Goal: Task Accomplishment & Management: Manage account settings

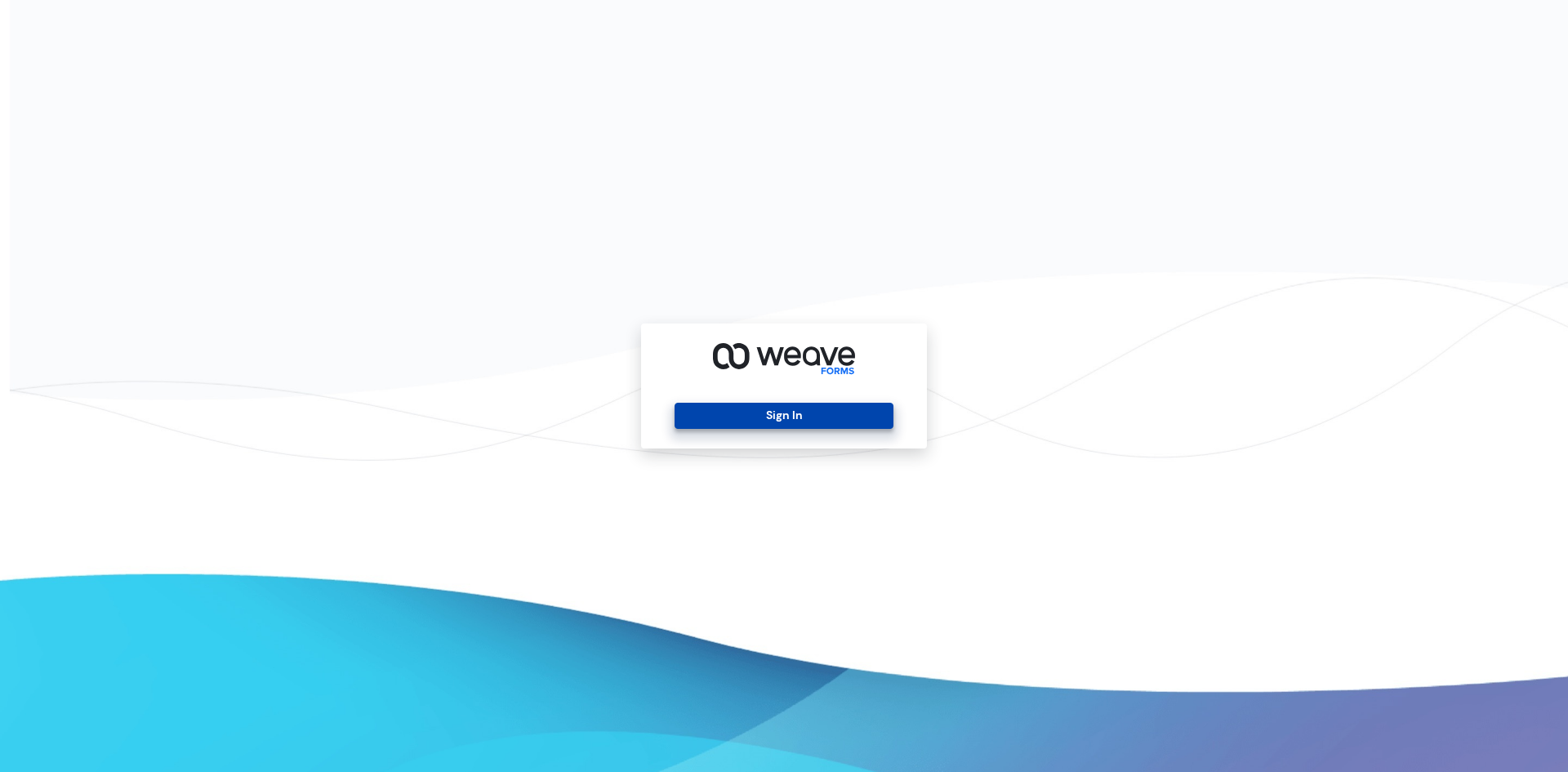
click at [812, 415] on button "Sign In" at bounding box center [784, 415] width 219 height 26
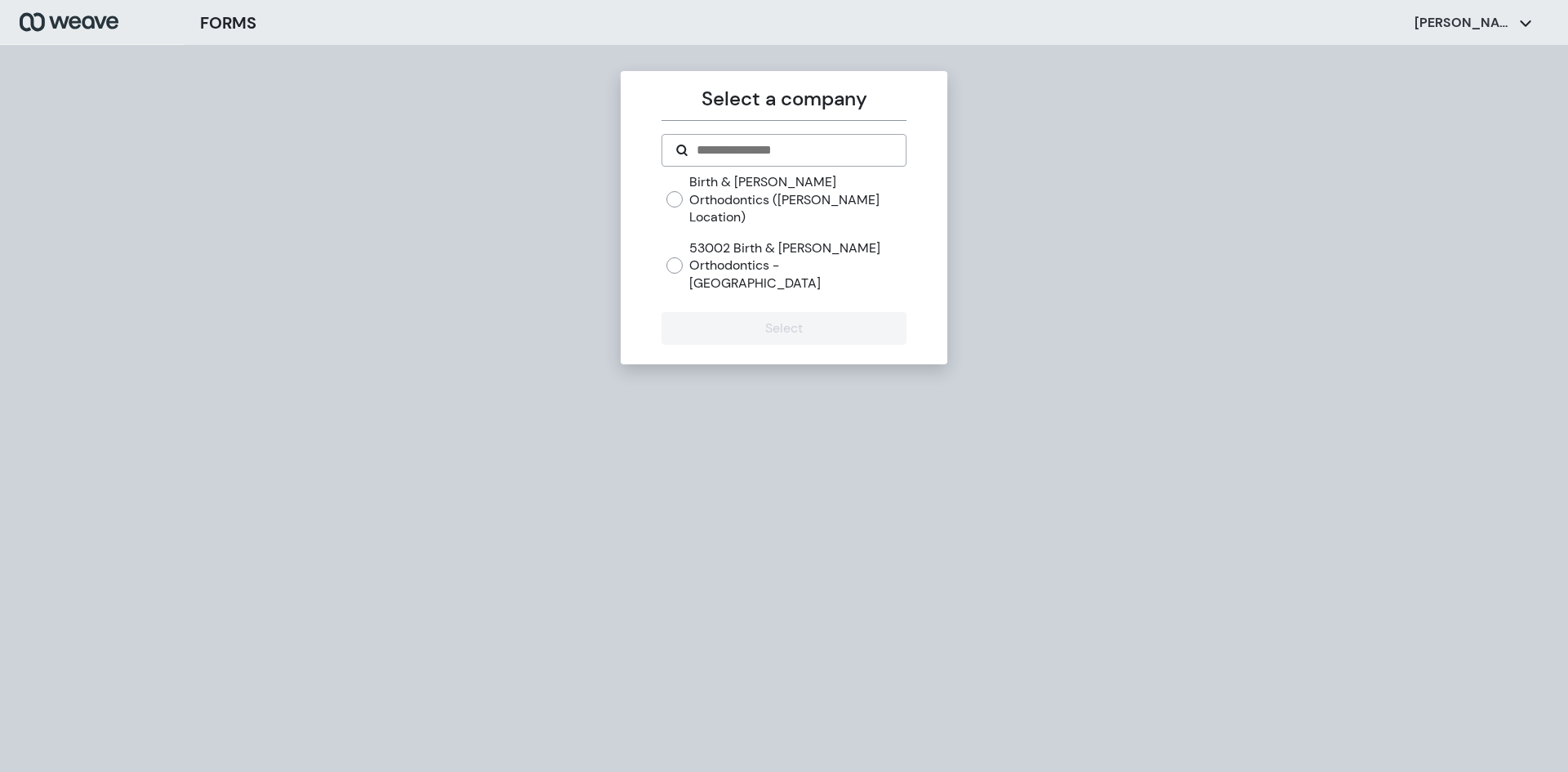
click at [726, 187] on label "Birth & [PERSON_NAME] Orthodontics ([PERSON_NAME] Location)" at bounding box center [797, 199] width 217 height 53
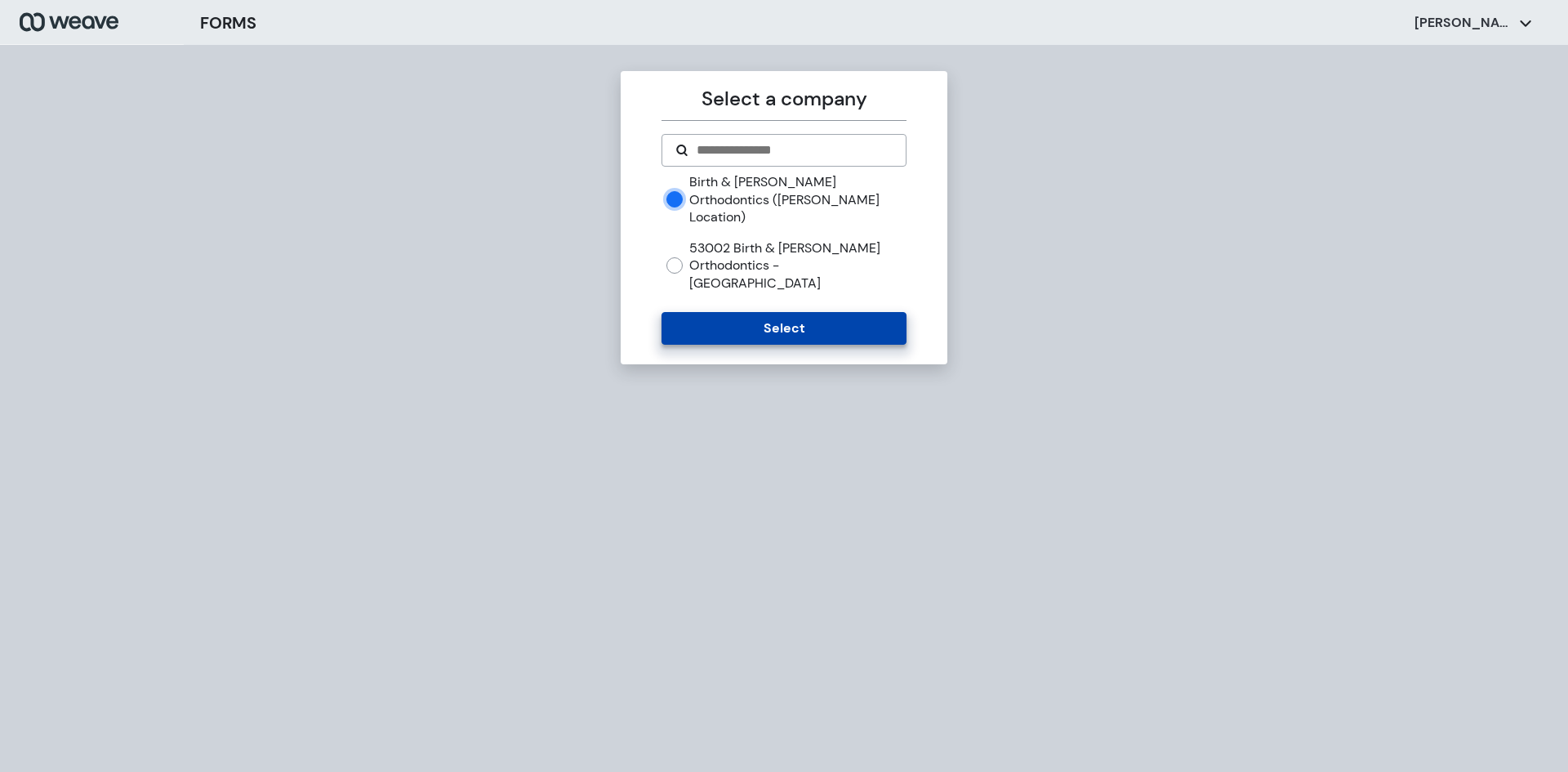
click at [794, 313] on button "Select" at bounding box center [783, 329] width 244 height 33
